Goal: Browse casually

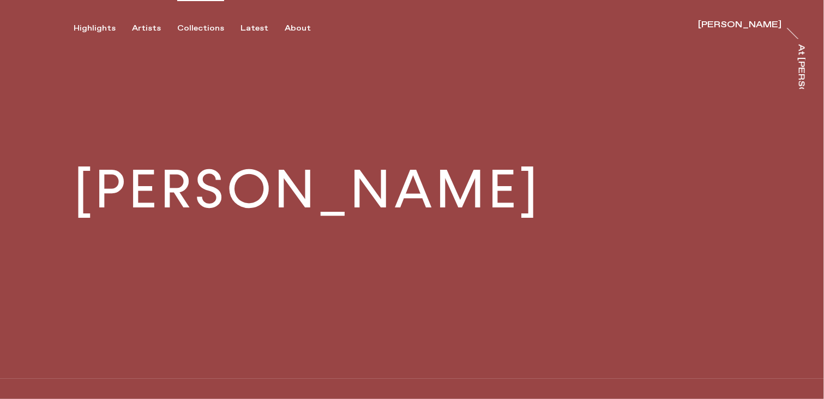
click at [200, 25] on div "Collections" at bounding box center [200, 28] width 47 height 10
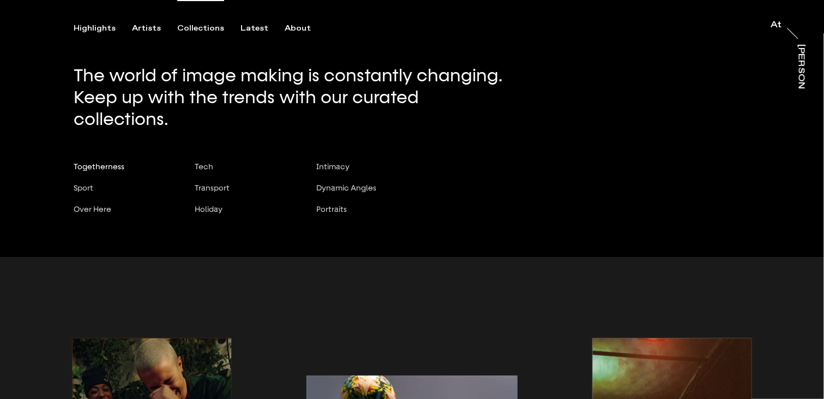
click at [112, 162] on span "Togetherness" at bounding box center [99, 166] width 51 height 9
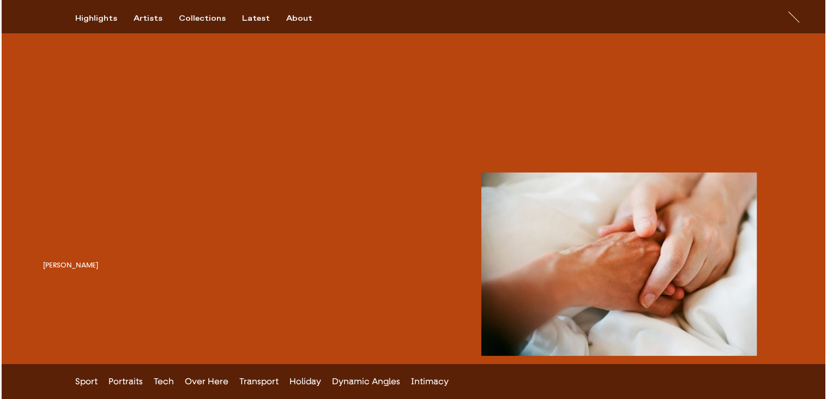
scroll to position [1597, 0]
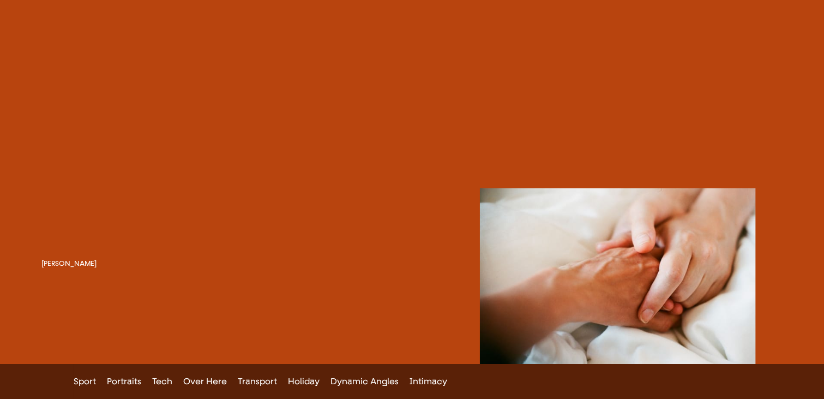
click at [261, 162] on button "button" at bounding box center [179, 174] width 276 height 142
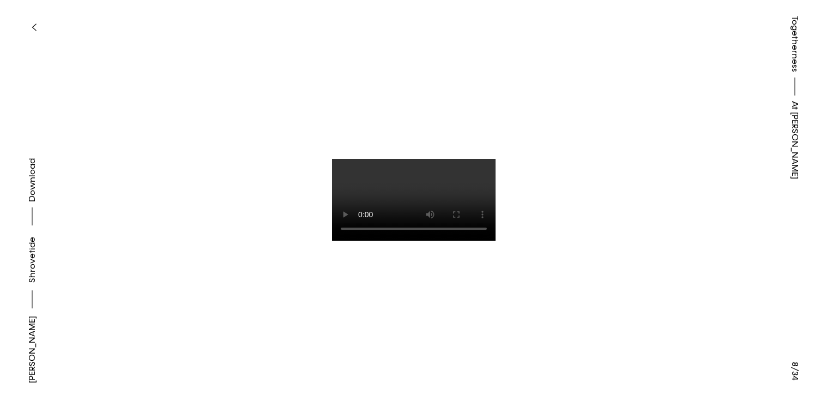
click at [529, 198] on button at bounding box center [621, 100] width 414 height 200
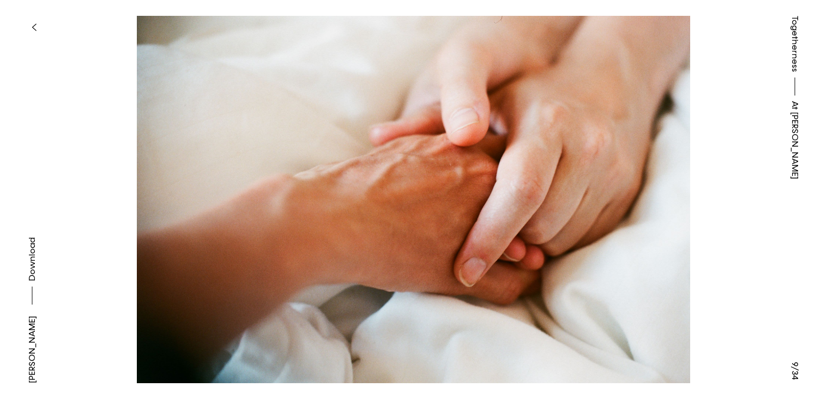
click at [124, 172] on button at bounding box center [207, 100] width 414 height 200
